Goal: Task Accomplishment & Management: Manage account settings

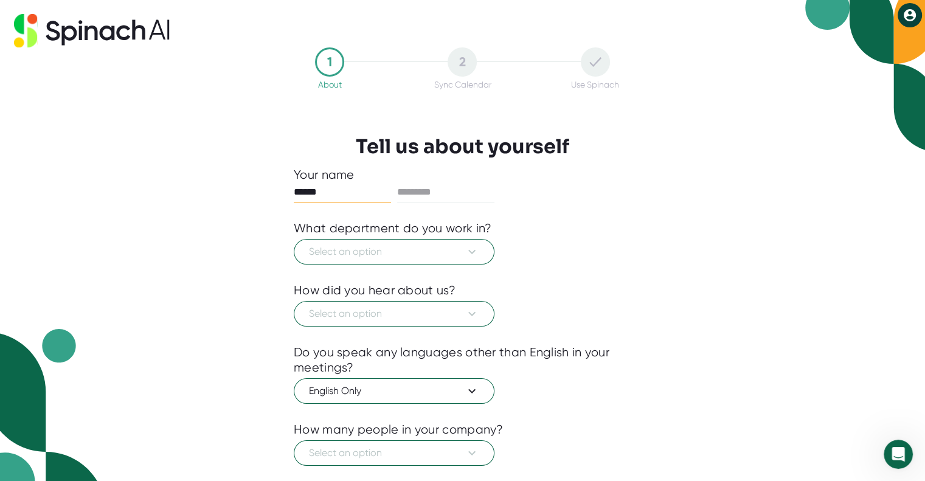
type input "******"
type input "*********"
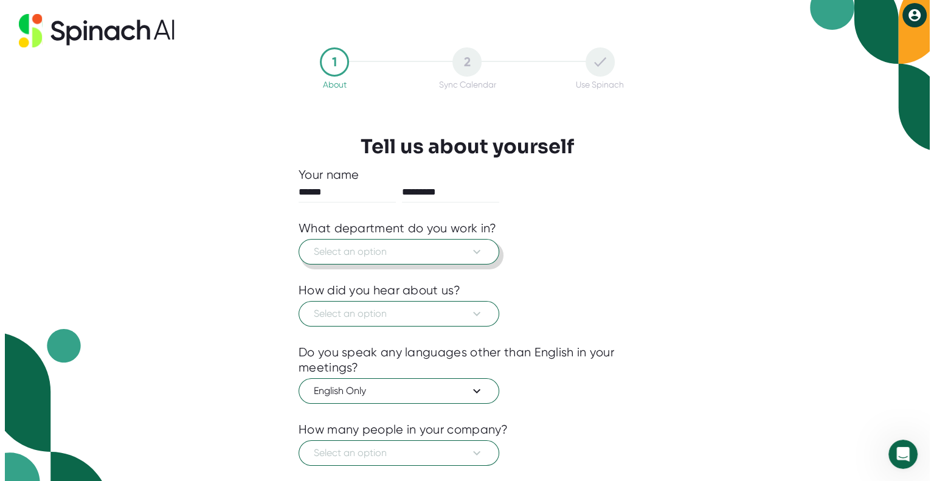
scroll to position [24, 0]
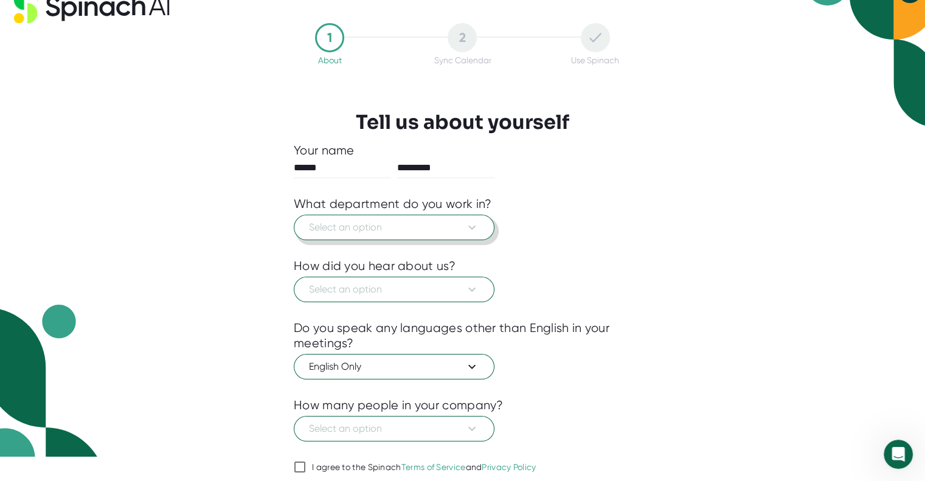
click at [364, 227] on span "Select an option" at bounding box center [394, 227] width 170 height 15
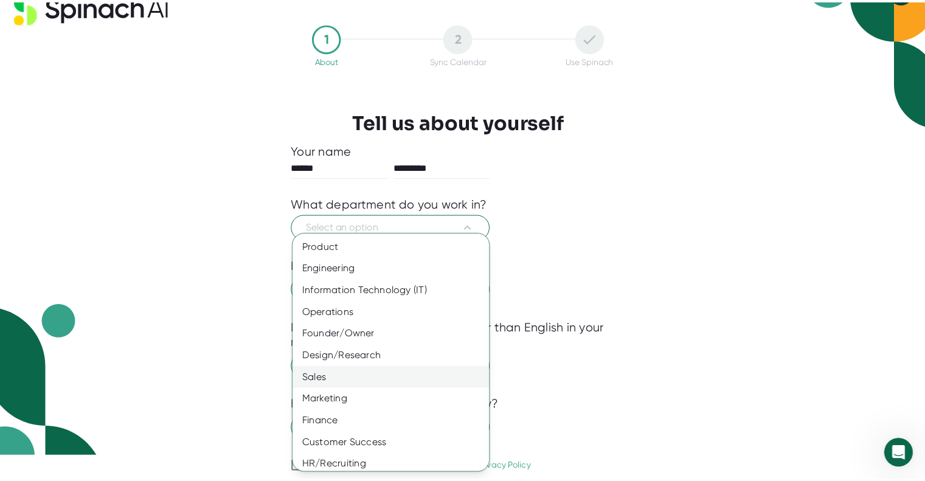
scroll to position [49, 0]
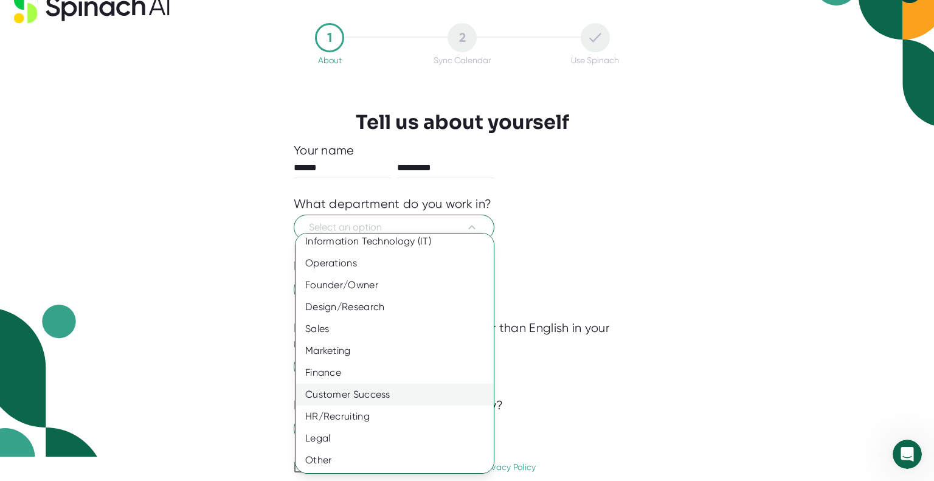
click at [374, 391] on div "Customer Success" at bounding box center [398, 395] width 207 height 22
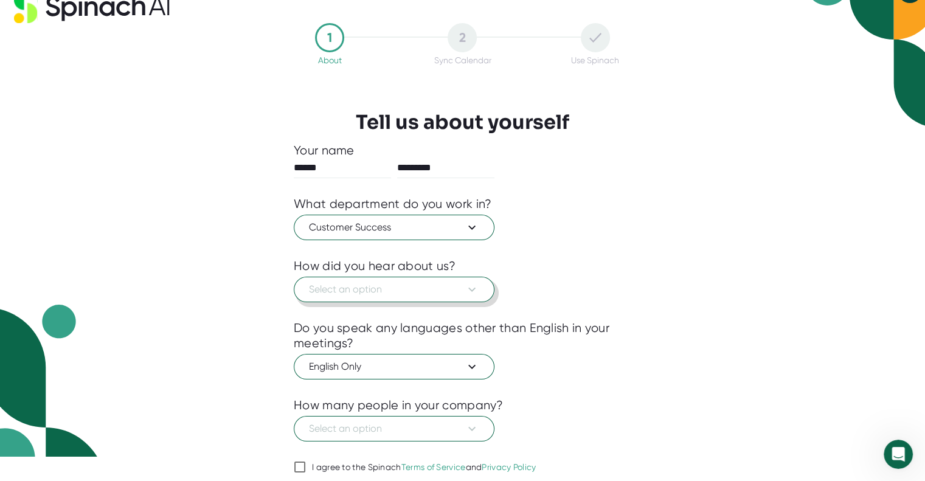
click at [369, 289] on span "Select an option" at bounding box center [394, 289] width 170 height 15
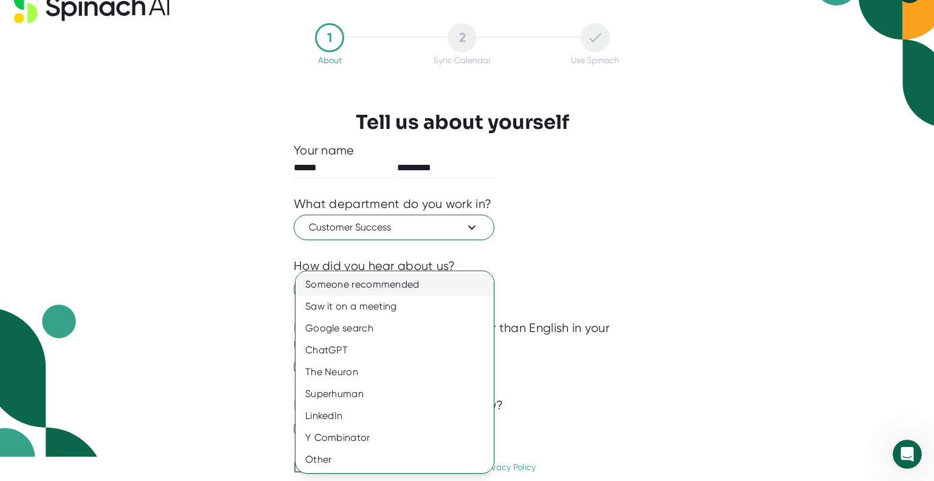
click at [386, 285] on div "Someone recommended" at bounding box center [394, 285] width 198 height 22
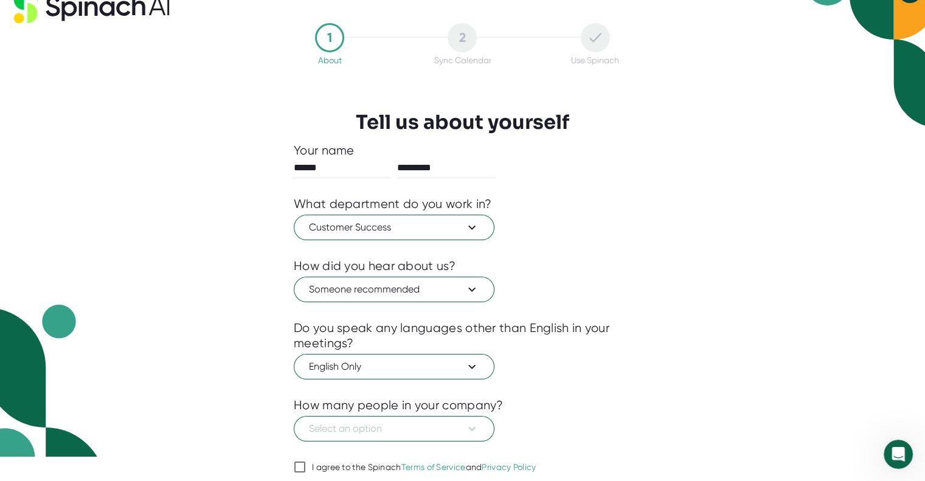
click at [271, 354] on div "1 About 2 Sync Calendar Use Spinach Tell us about yourself Your name ****** ***…" at bounding box center [462, 274] width 398 height 503
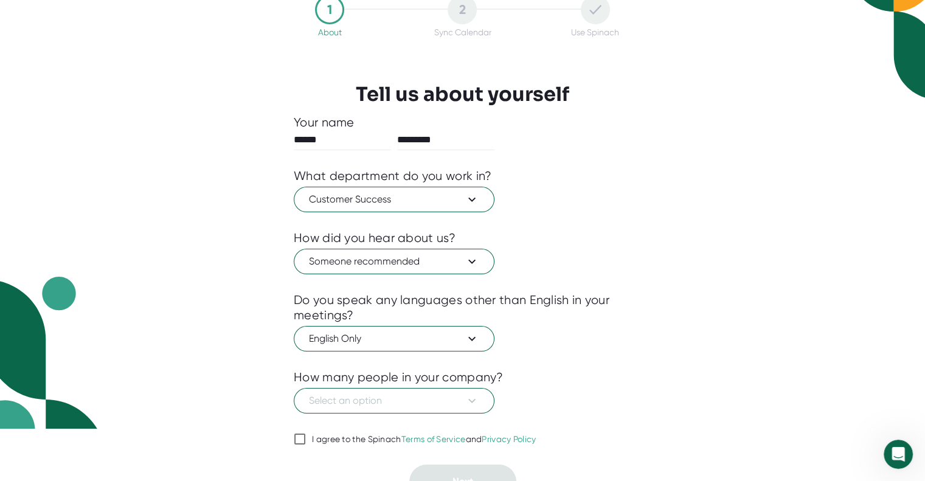
scroll to position [68, 0]
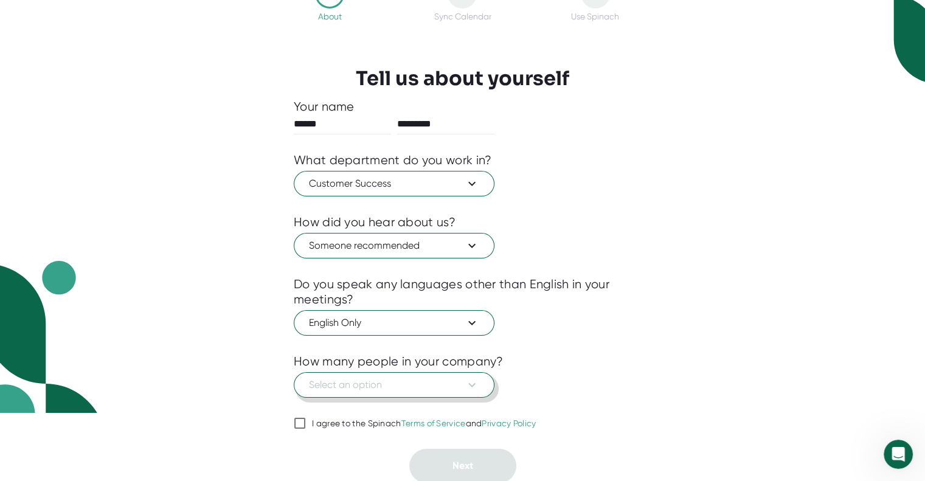
click at [348, 378] on span "Select an option" at bounding box center [394, 385] width 170 height 15
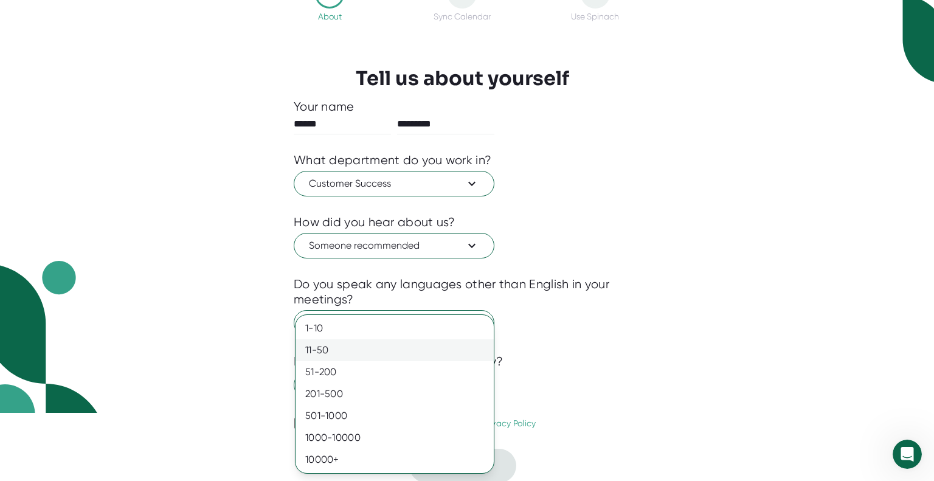
click at [344, 353] on div "11-50" at bounding box center [394, 350] width 198 height 22
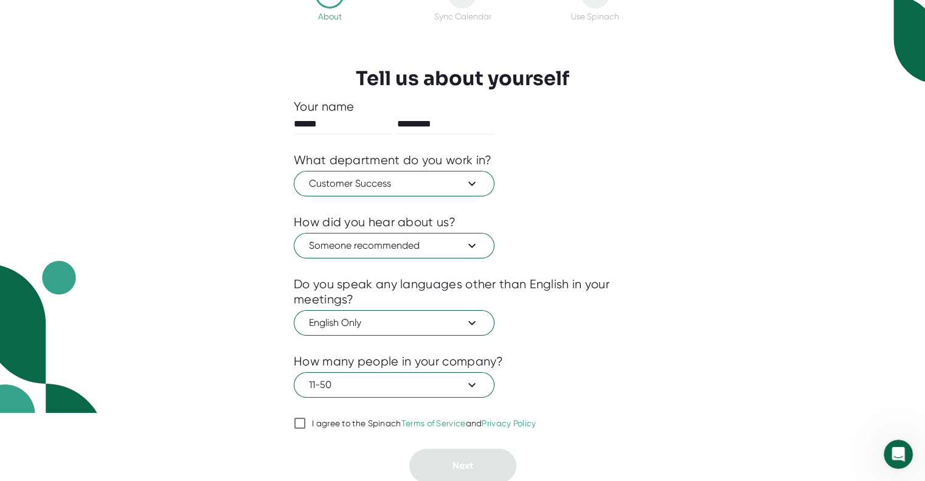
click at [537, 381] on div "11-50" at bounding box center [462, 383] width 337 height 29
click at [303, 418] on input "I agree to the Spinach Terms of Service and Privacy Policy" at bounding box center [300, 423] width 12 height 15
checkbox input "true"
click at [455, 460] on span "Next" at bounding box center [462, 466] width 21 height 12
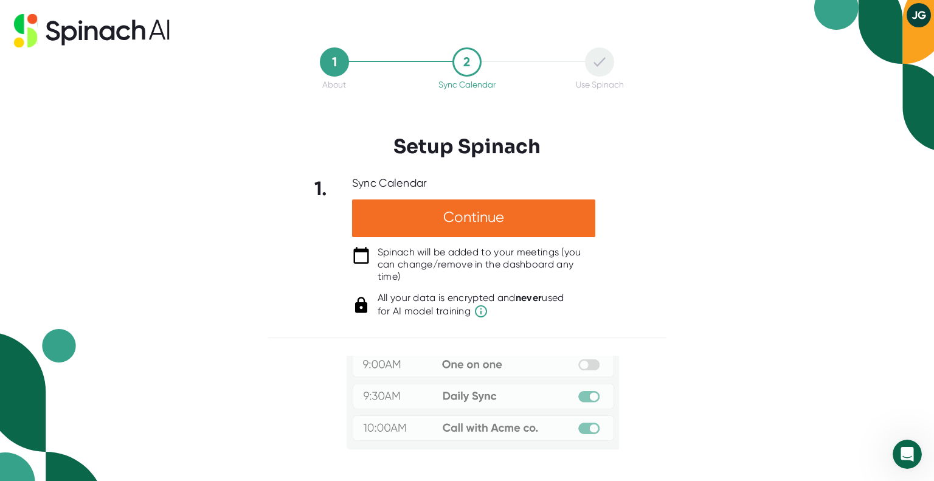
scroll to position [135, 0]
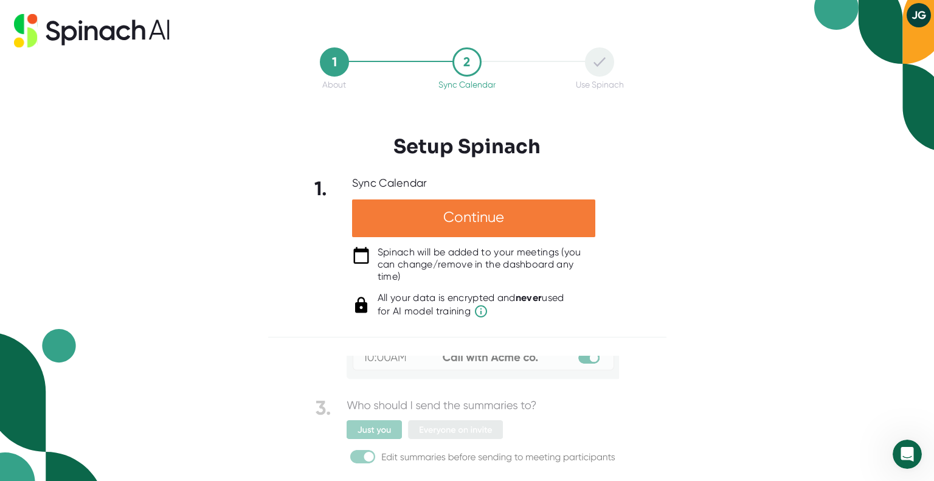
click at [485, 214] on div "Continue" at bounding box center [473, 218] width 243 height 38
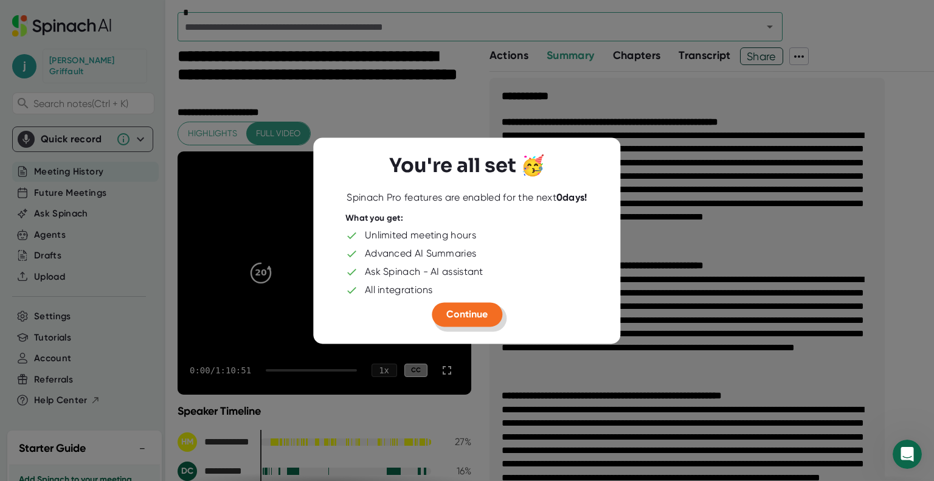
click at [482, 318] on span "Continue" at bounding box center [466, 314] width 41 height 12
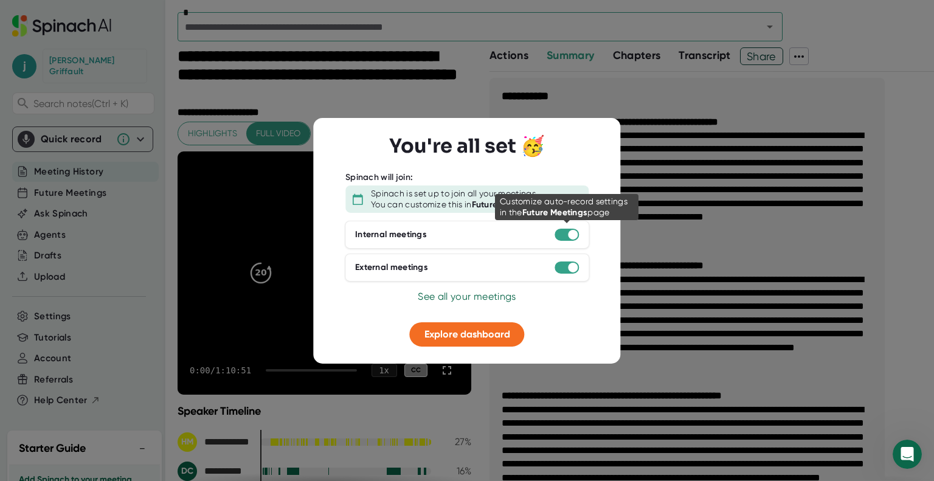
click at [562, 236] on div at bounding box center [567, 235] width 24 height 12
click at [558, 232] on div at bounding box center [567, 235] width 24 height 12
drag, startPoint x: 574, startPoint y: 232, endPoint x: 549, endPoint y: 236, distance: 25.2
click at [549, 236] on div "Internal meetings" at bounding box center [467, 235] width 244 height 28
click at [501, 298] on span "See all your meetings" at bounding box center [467, 297] width 98 height 12
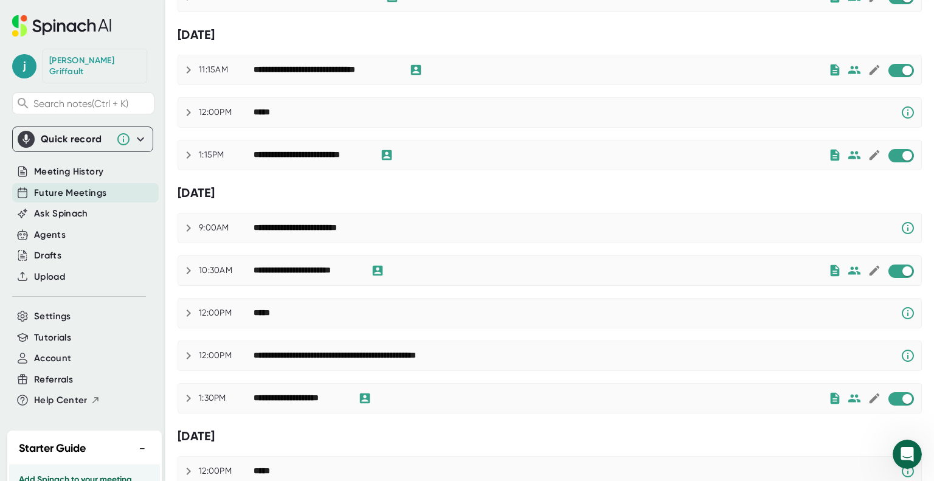
scroll to position [547, 0]
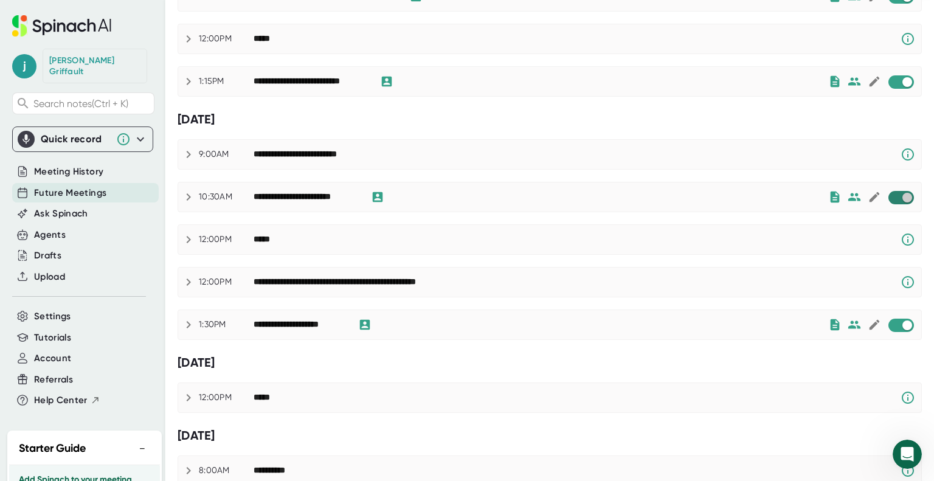
click at [890, 195] on input "checkbox" at bounding box center [907, 197] width 35 height 11
checkbox input "true"
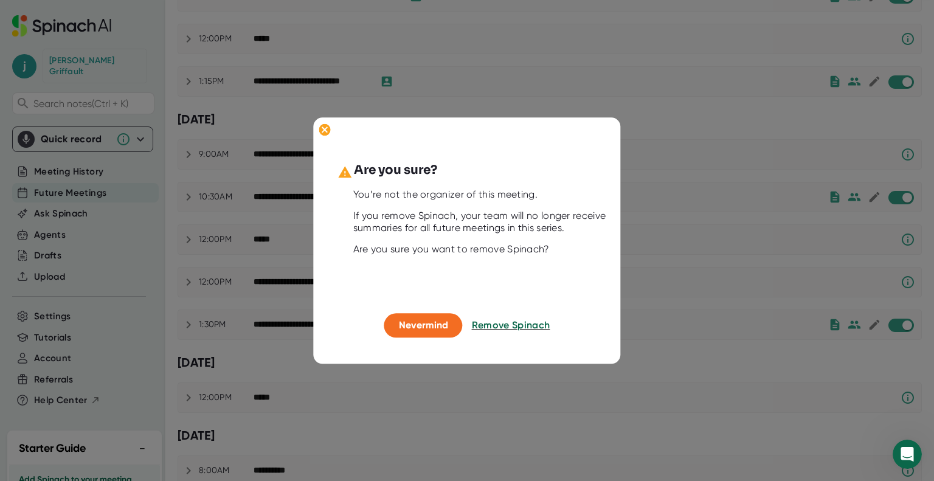
click at [513, 332] on button "Remove Spinach" at bounding box center [511, 326] width 78 height 24
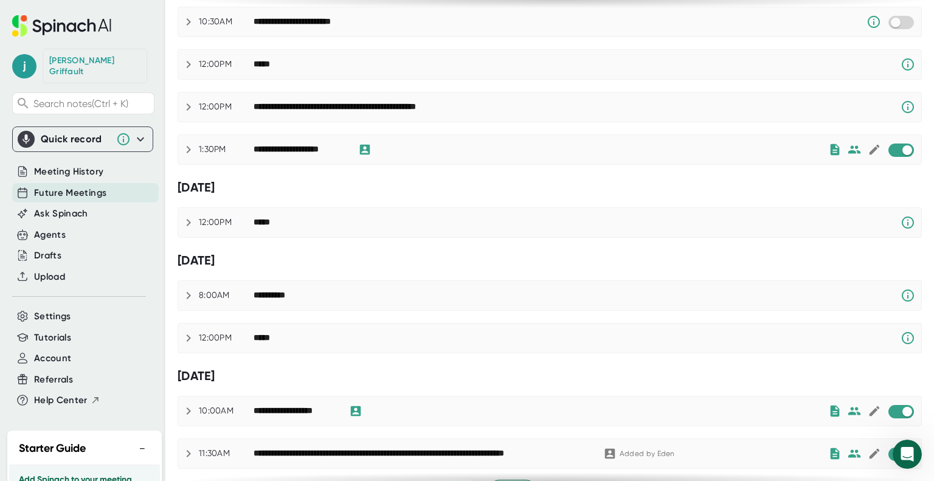
scroll to position [750, 0]
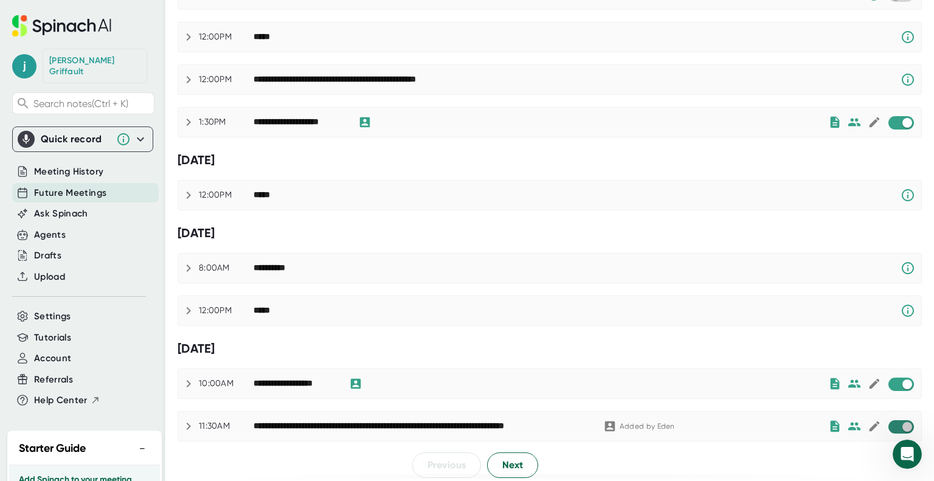
click at [890, 421] on input "checkbox" at bounding box center [907, 426] width 35 height 11
checkbox input "true"
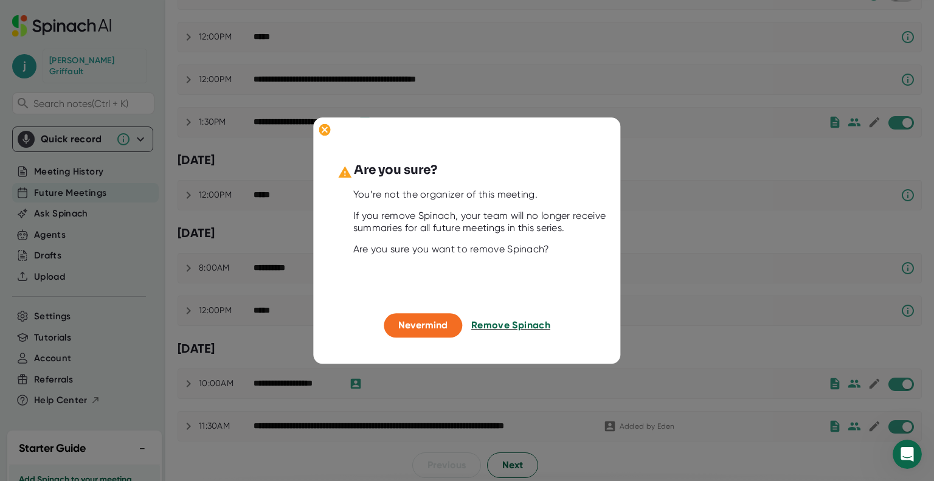
click at [512, 320] on span "Remove Spinach" at bounding box center [510, 326] width 79 height 12
